Goal: Transaction & Acquisition: Purchase product/service

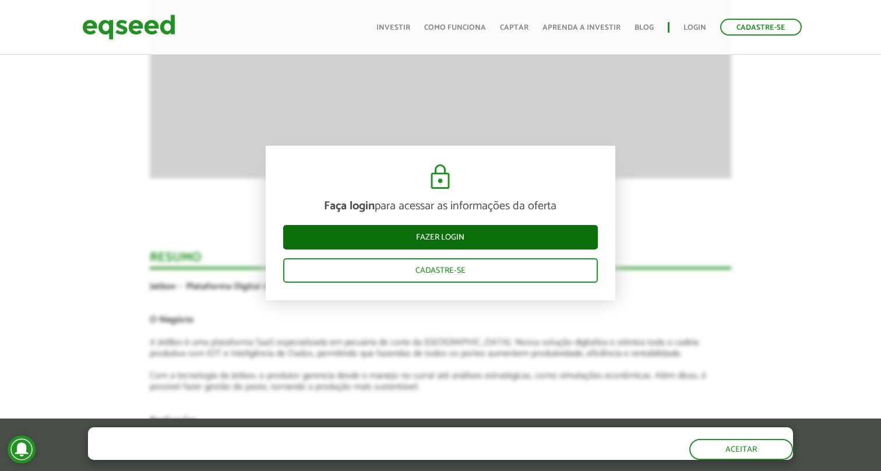
scroll to position [1910, 0]
click at [472, 234] on link "Fazer login" at bounding box center [440, 237] width 315 height 24
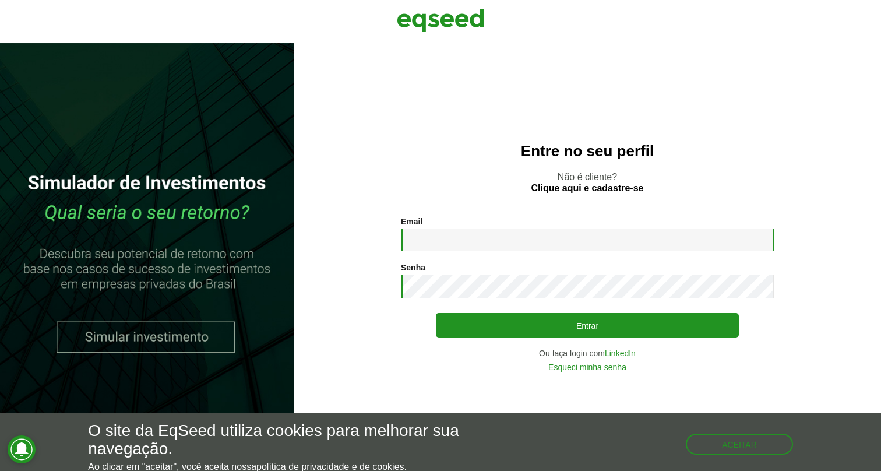
click at [574, 234] on input "Email *" at bounding box center [587, 239] width 373 height 23
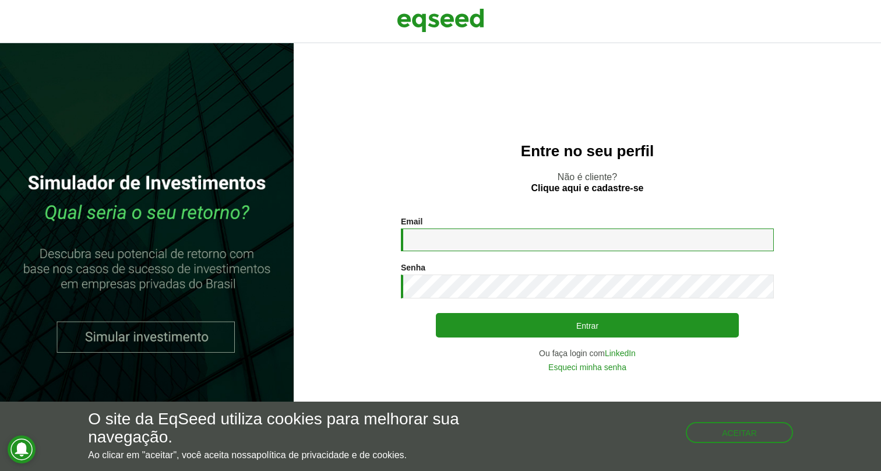
type input "**********"
click at [630, 349] on link "LinkedIn" at bounding box center [620, 353] width 31 height 8
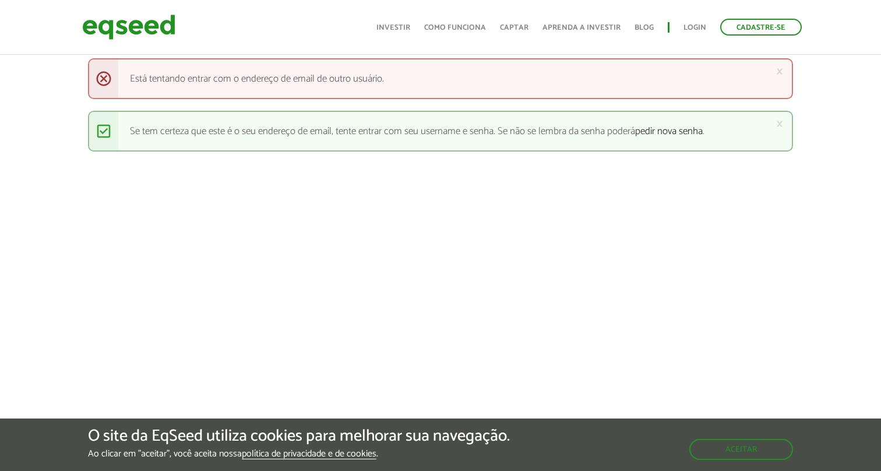
scroll to position [433, 0]
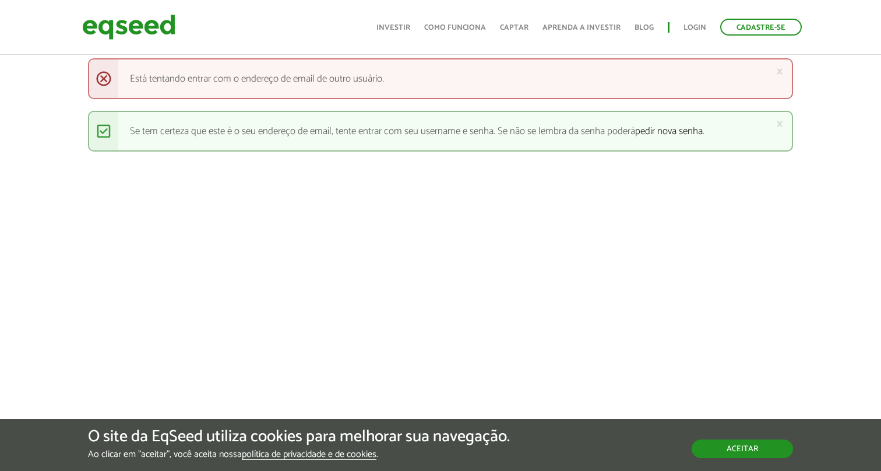
click at [722, 439] on button "Aceitar" at bounding box center [741, 448] width 101 height 19
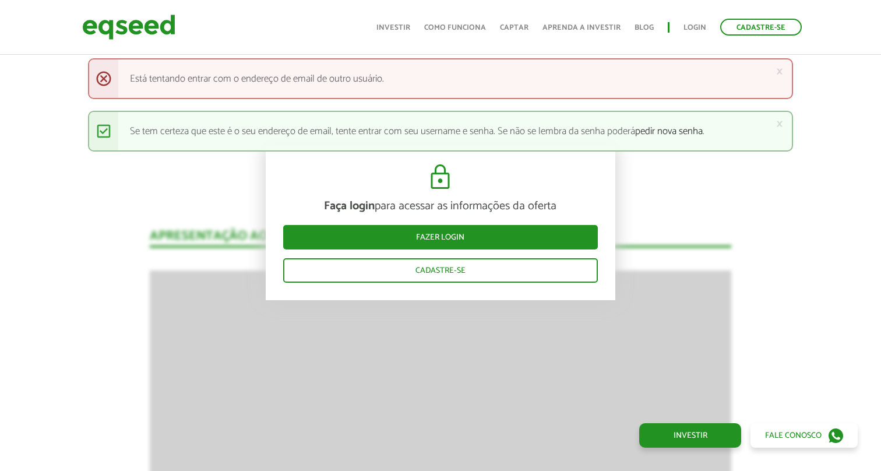
scroll to position [1460, 0]
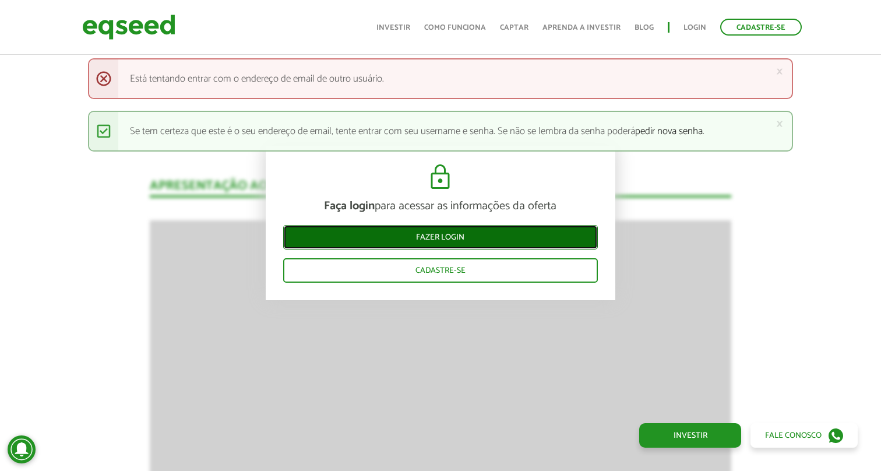
click at [539, 230] on link "Fazer login" at bounding box center [440, 237] width 315 height 24
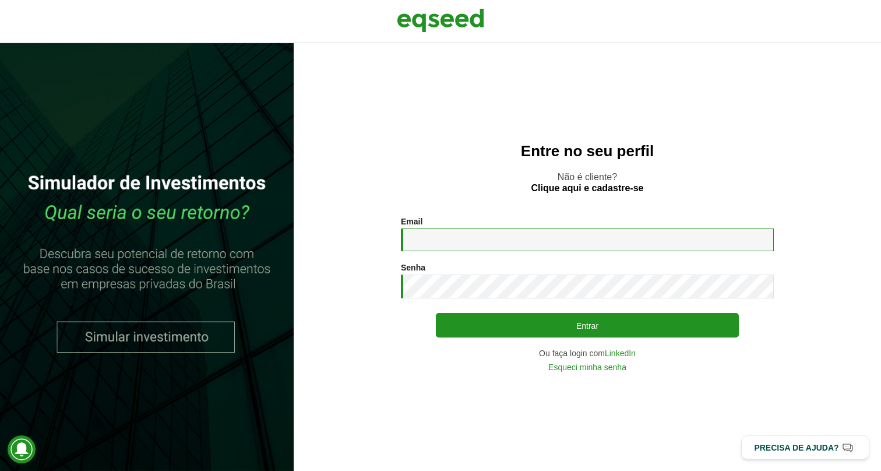
click at [539, 234] on input "Email *" at bounding box center [587, 239] width 373 height 23
type input "**********"
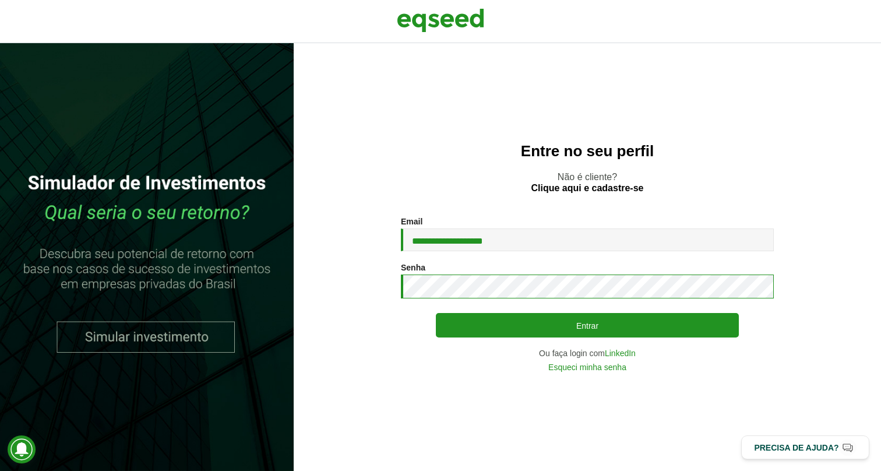
click at [436, 313] on button "Entrar" at bounding box center [587, 325] width 303 height 24
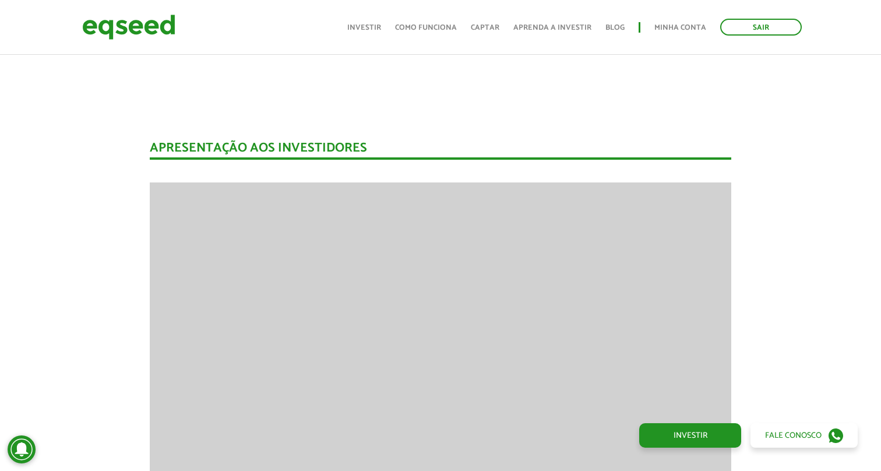
scroll to position [1334, 0]
